Goal: Task Accomplishment & Management: Use online tool/utility

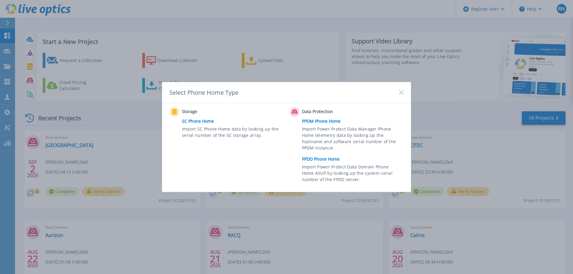
click at [326, 164] on span "Import Power Protect Data Domain Phone Home ASUP by looking up the system seria…" at bounding box center [352, 174] width 100 height 21
click at [325, 159] on link "PPDD Phone Home" at bounding box center [354, 159] width 105 height 9
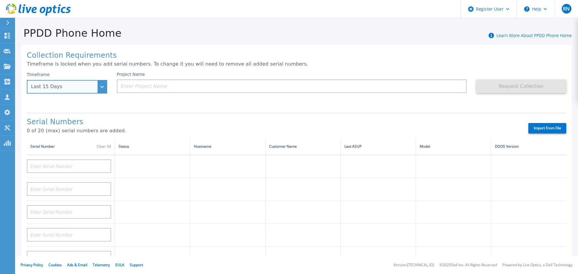
click at [76, 87] on div "Last 15 Days" at bounding box center [63, 86] width 65 height 5
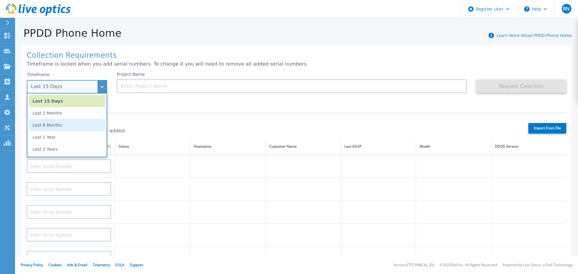
click at [55, 123] on li "Last 6 Months" at bounding box center [67, 125] width 76 height 12
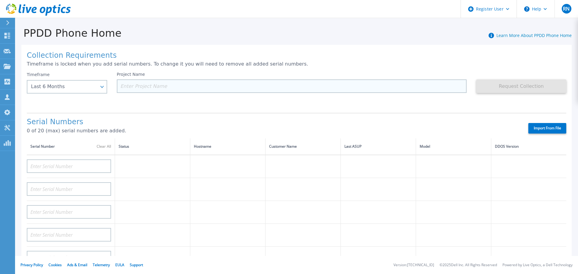
click at [128, 88] on input at bounding box center [292, 86] width 350 height 14
click at [133, 88] on input at bounding box center [292, 86] width 350 height 14
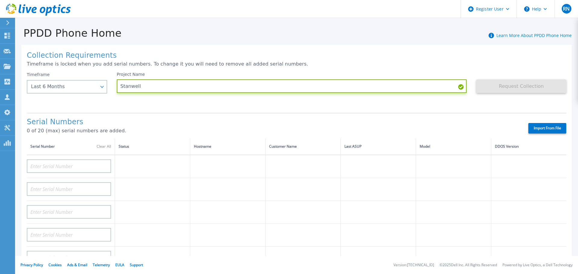
type input "Stanwell"
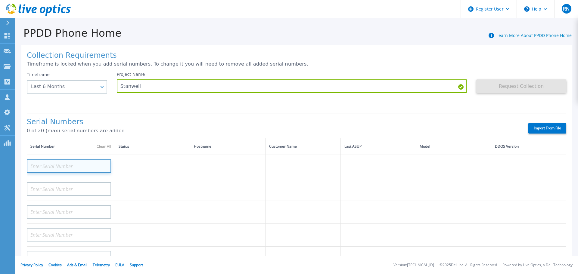
click at [44, 163] on input at bounding box center [69, 167] width 84 height 14
paste input "DE410223032527"
type input "DE410223032527"
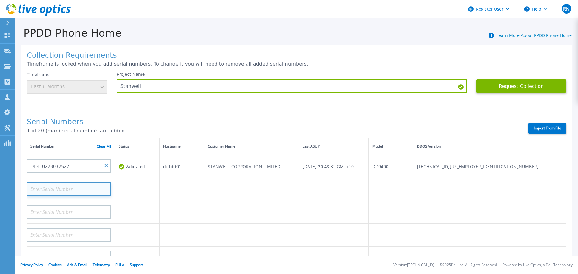
click at [45, 191] on input at bounding box center [69, 189] width 84 height 14
paste input "DE410223032528"
type input "DE410223032528"
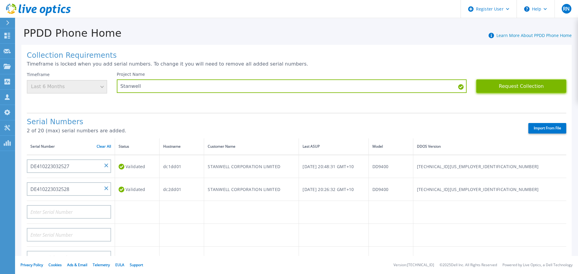
click at [516, 84] on button "Request Collection" at bounding box center [521, 86] width 90 height 14
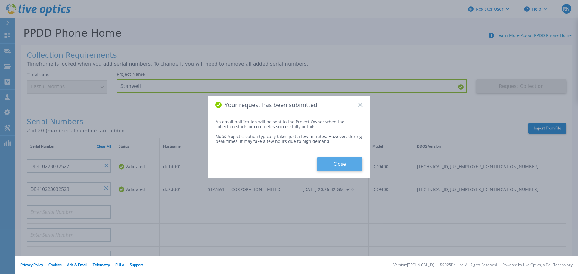
click at [329, 164] on button "Close" at bounding box center [339, 164] width 45 height 14
